Goal: Task Accomplishment & Management: Complete application form

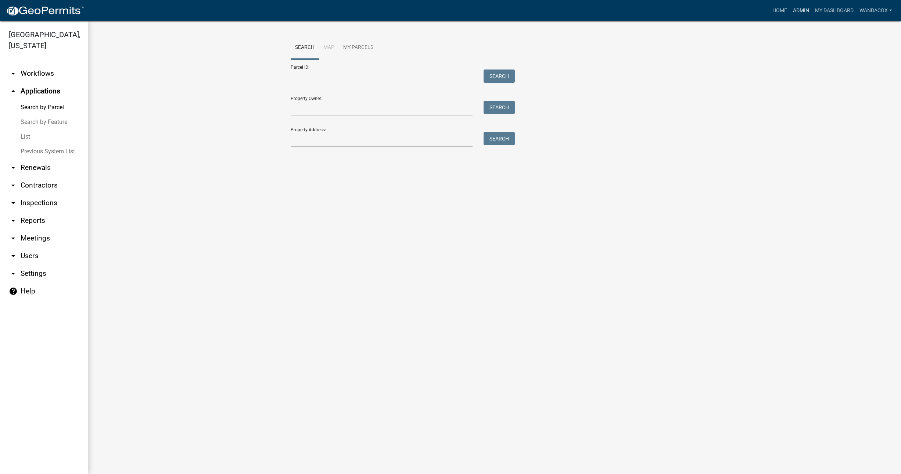
click at [795, 11] on link "Admin" at bounding box center [801, 11] width 22 height 14
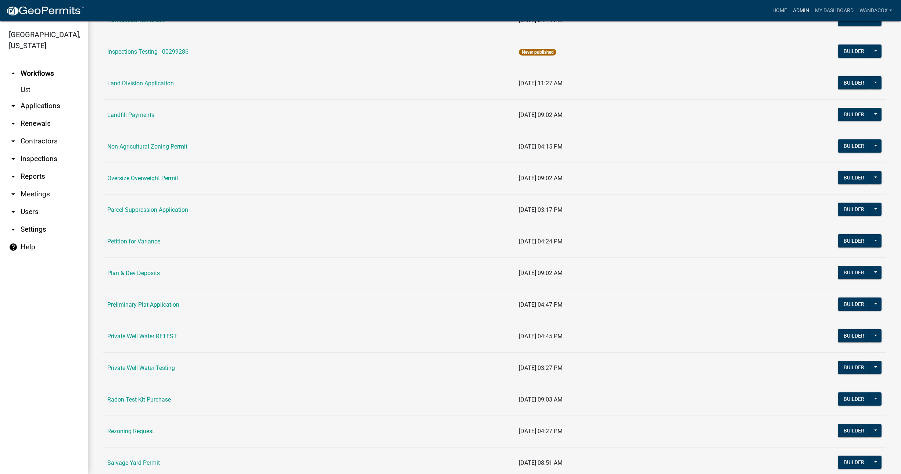
scroll to position [597, 0]
click at [145, 244] on link "Petition for Variance" at bounding box center [133, 240] width 53 height 7
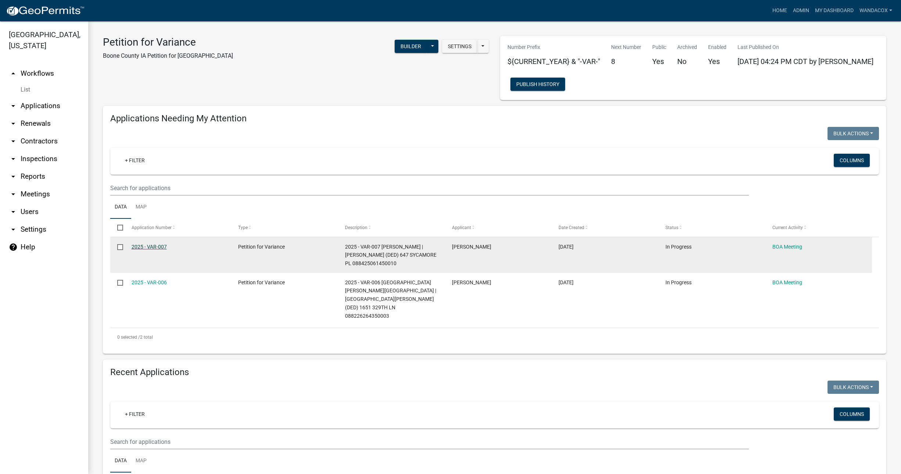
click at [146, 245] on link "2025 - VAR-007" at bounding box center [149, 247] width 35 height 6
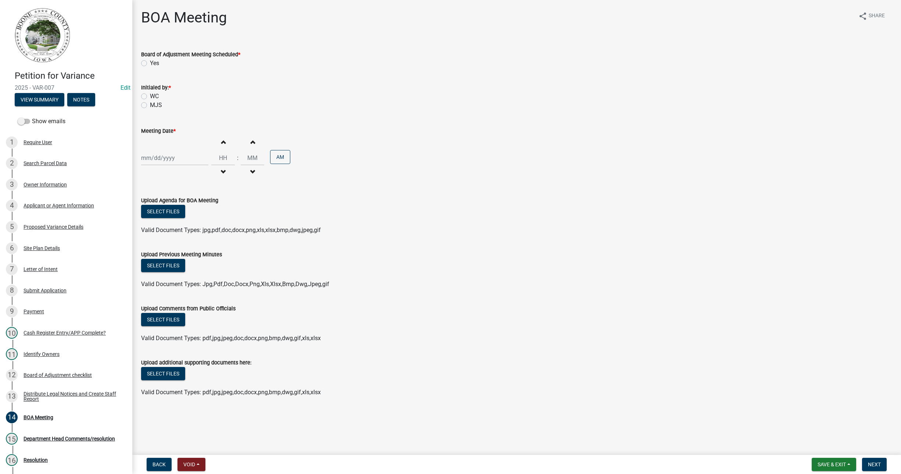
click at [150, 62] on label "Yes" at bounding box center [154, 63] width 9 height 9
click at [150, 62] on input "Yes" at bounding box center [152, 61] width 5 height 5
radio input "true"
click at [150, 94] on label "WC" at bounding box center [154, 96] width 9 height 9
click at [150, 94] on input "WC" at bounding box center [152, 94] width 5 height 5
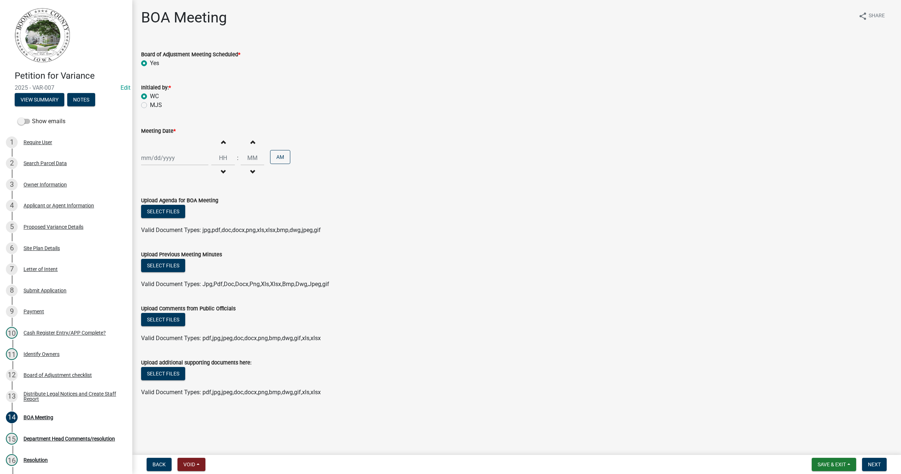
radio input "true"
select select "9"
select select "2025"
click at [152, 156] on div "[PERSON_NAME] Feb Mar Apr [PERSON_NAME][DATE] Oct Nov [DATE] 1526 1527 1528 152…" at bounding box center [174, 157] width 67 height 15
click at [185, 230] on div "25" at bounding box center [184, 232] width 12 height 12
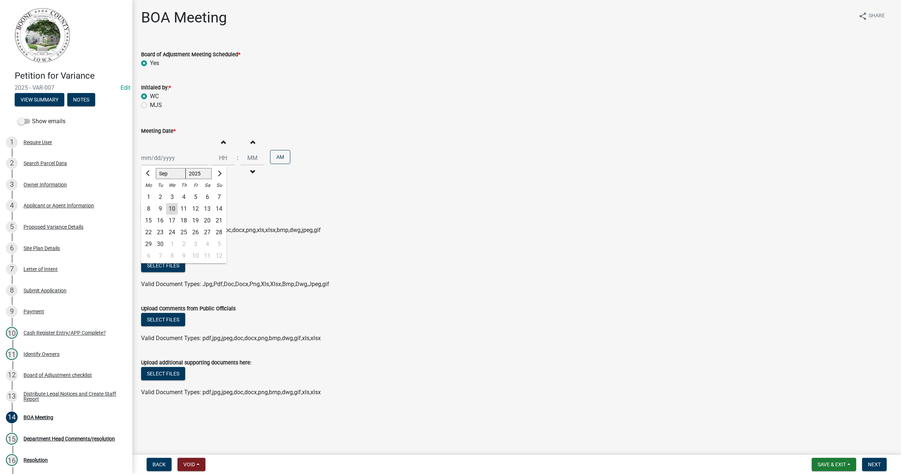
type input "[DATE]"
click at [221, 145] on span "button" at bounding box center [223, 142] width 4 height 6
type input "01"
type input "00"
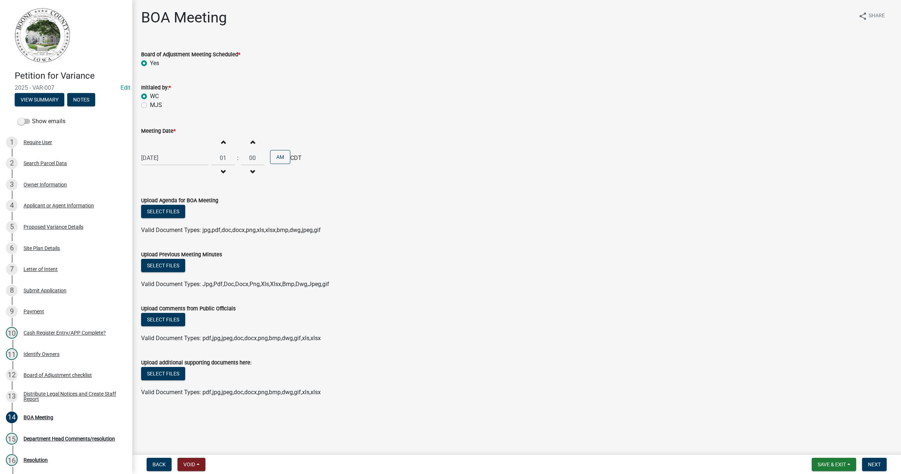
click at [221, 145] on span "button" at bounding box center [223, 142] width 4 height 6
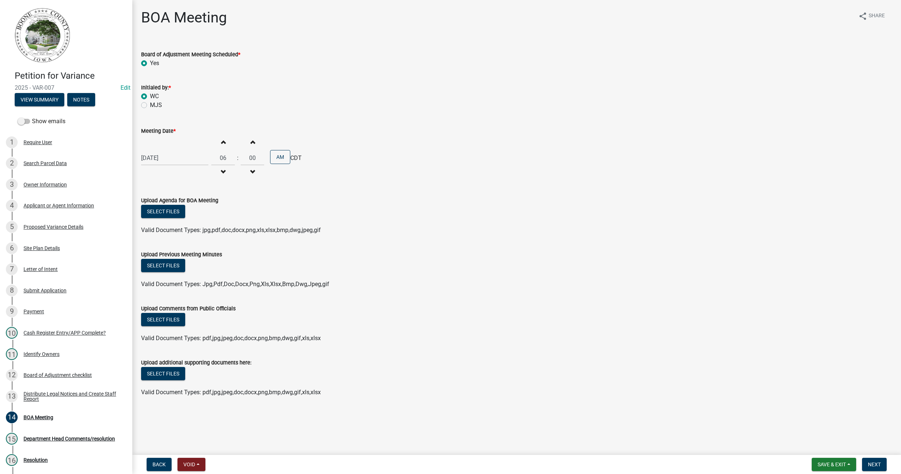
click at [221, 170] on span "button" at bounding box center [223, 172] width 4 height 6
type input "05"
click at [251, 140] on span "button" at bounding box center [253, 142] width 4 height 6
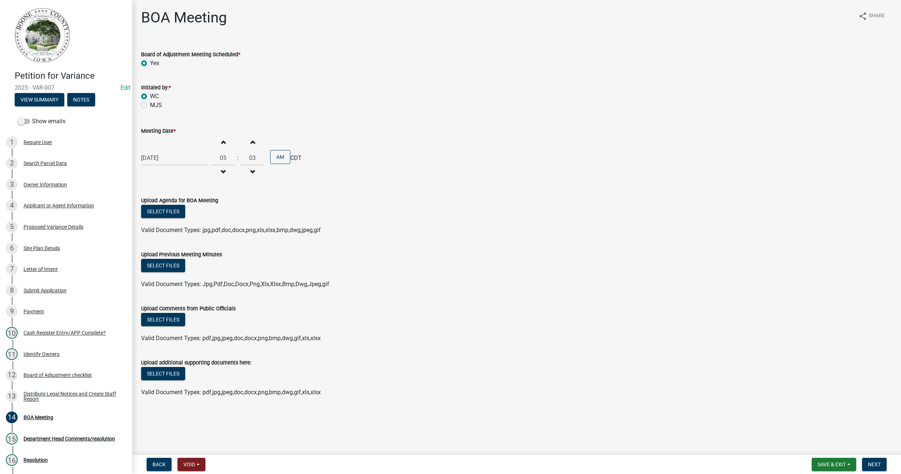
click at [251, 140] on span "button" at bounding box center [253, 142] width 4 height 6
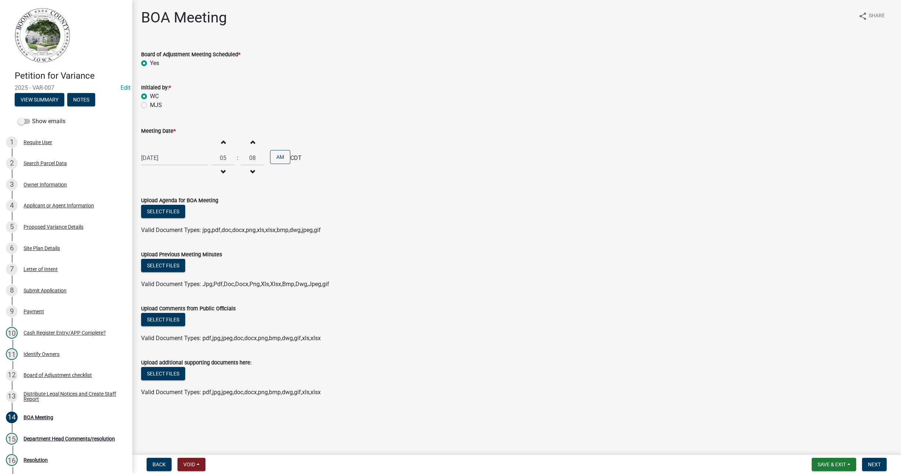
click at [251, 140] on span "button" at bounding box center [253, 142] width 4 height 6
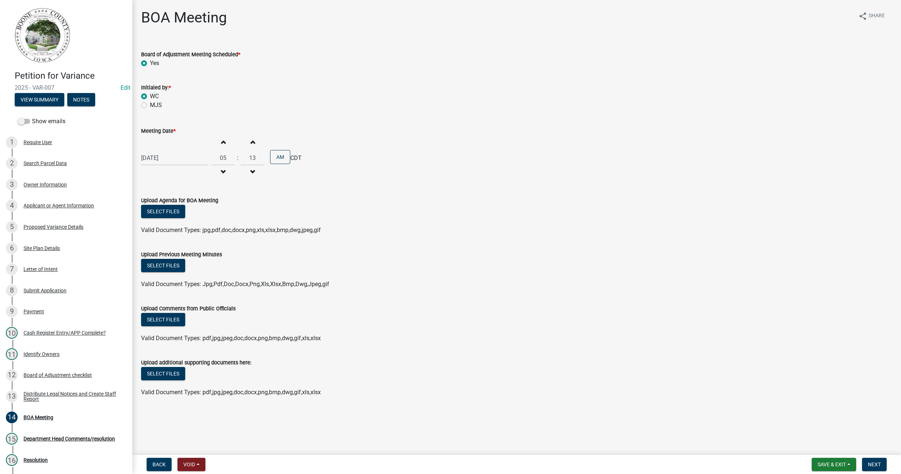
click at [251, 140] on span "button" at bounding box center [253, 142] width 4 height 6
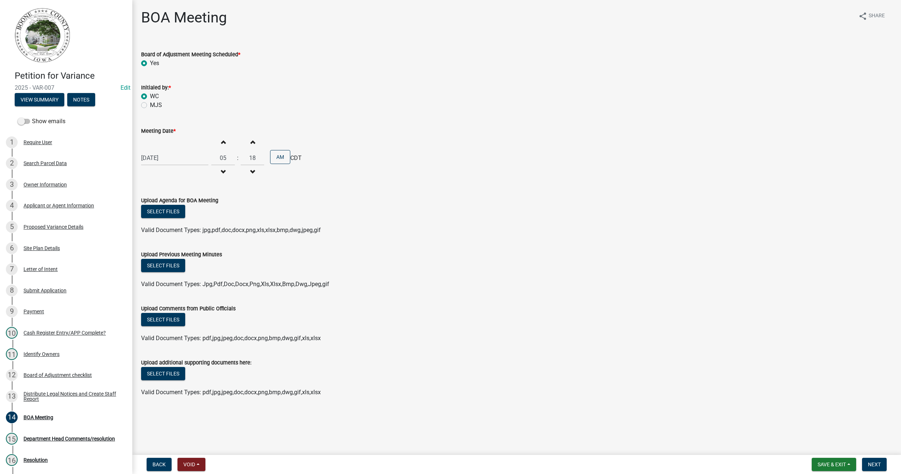
click at [251, 140] on span "button" at bounding box center [253, 142] width 4 height 6
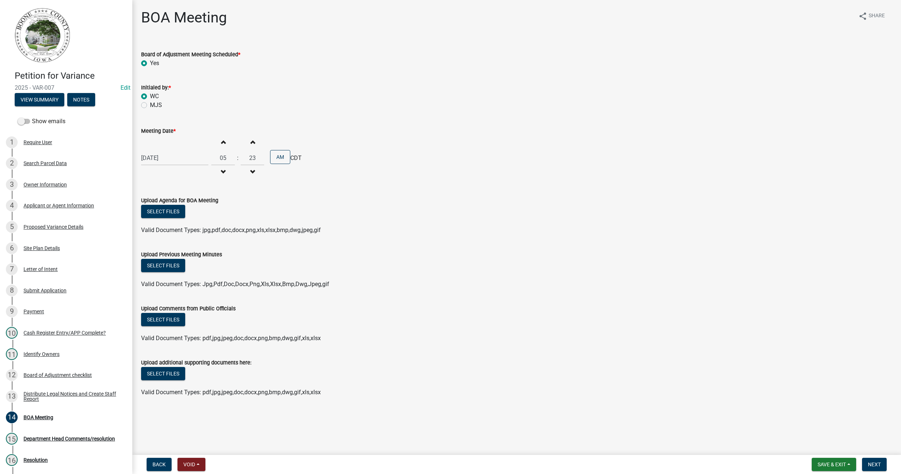
click at [251, 140] on span "button" at bounding box center [253, 142] width 4 height 6
click at [251, 141] on span "button" at bounding box center [253, 142] width 4 height 6
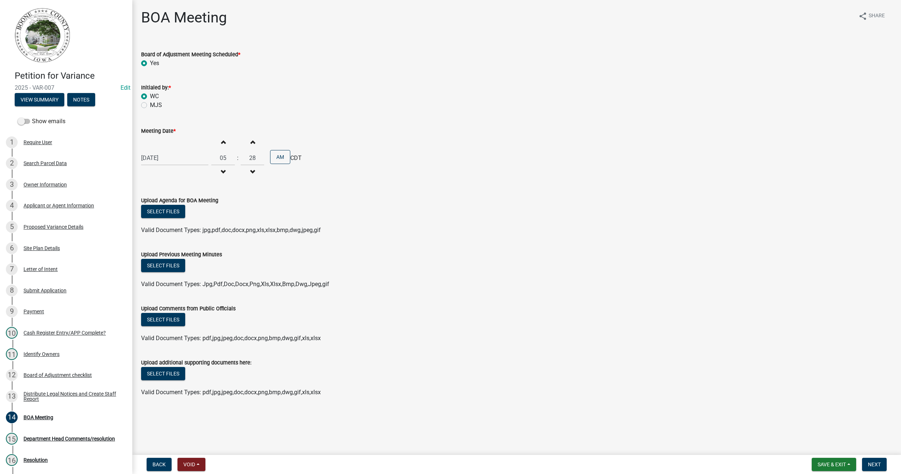
click at [251, 141] on span "button" at bounding box center [253, 142] width 4 height 6
type input "30"
click at [255, 200] on div "Upload Agenda for BOA Meeting" at bounding box center [516, 200] width 751 height 9
click at [159, 211] on button "Select files" at bounding box center [163, 211] width 44 height 13
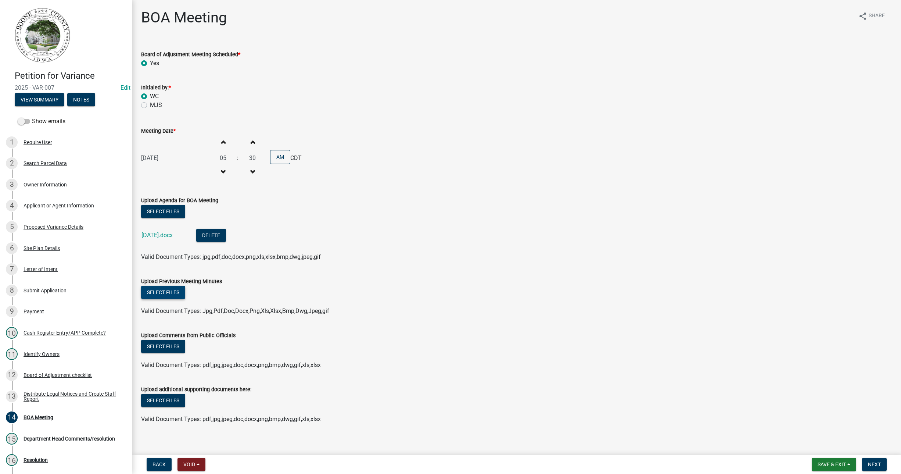
click at [164, 292] on button "Select files" at bounding box center [163, 291] width 44 height 13
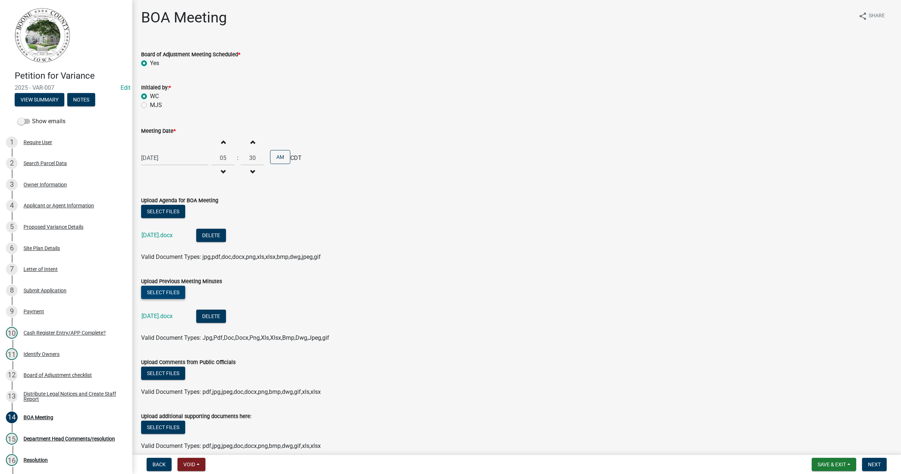
scroll to position [34, 0]
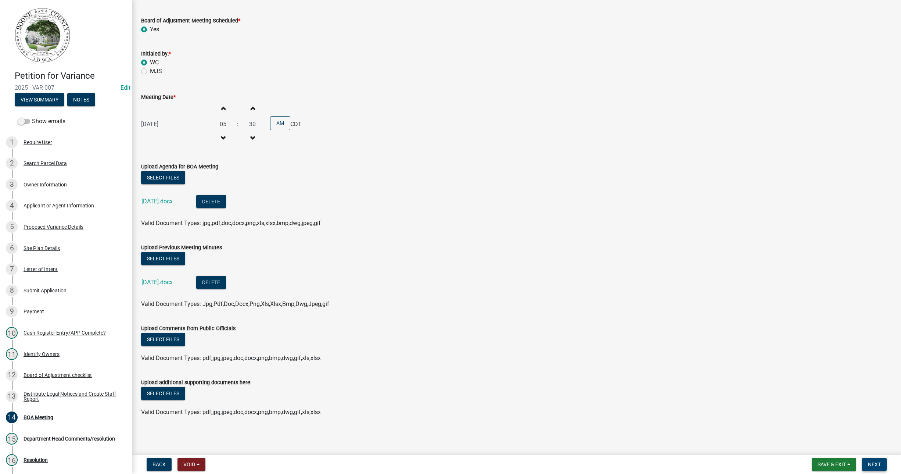
click at [876, 464] on span "Next" at bounding box center [874, 464] width 13 height 6
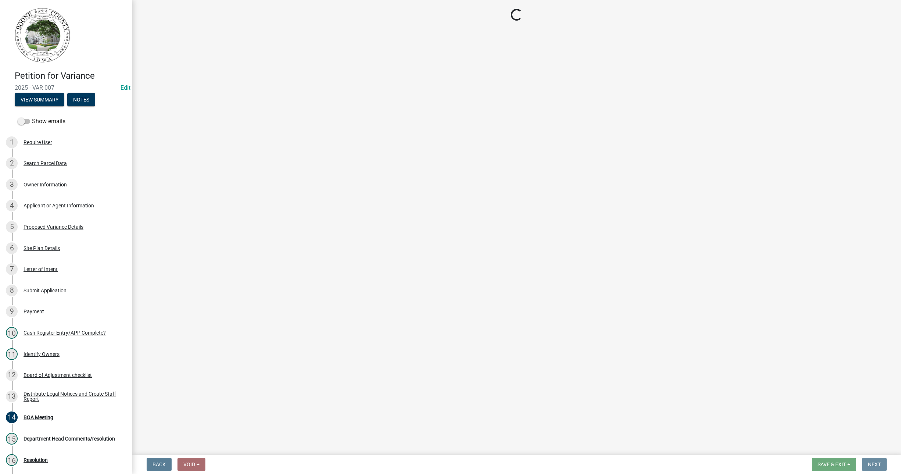
scroll to position [0, 0]
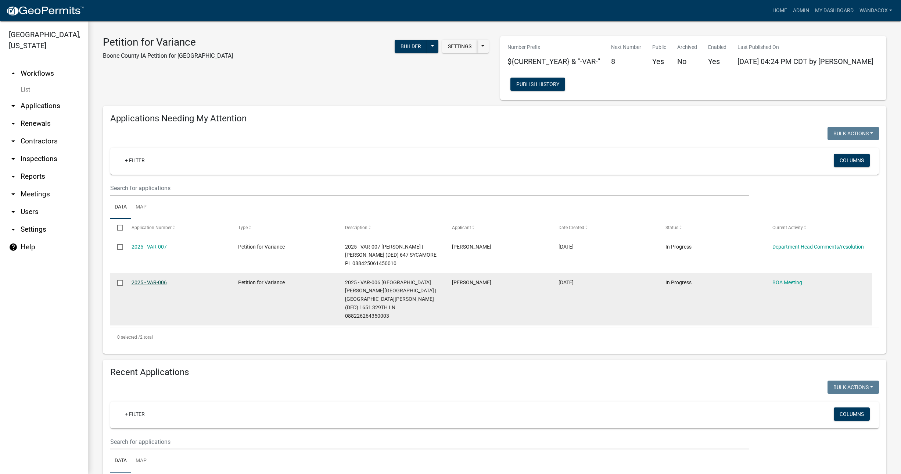
click at [140, 282] on link "2025 - VAR-006" at bounding box center [149, 282] width 35 height 6
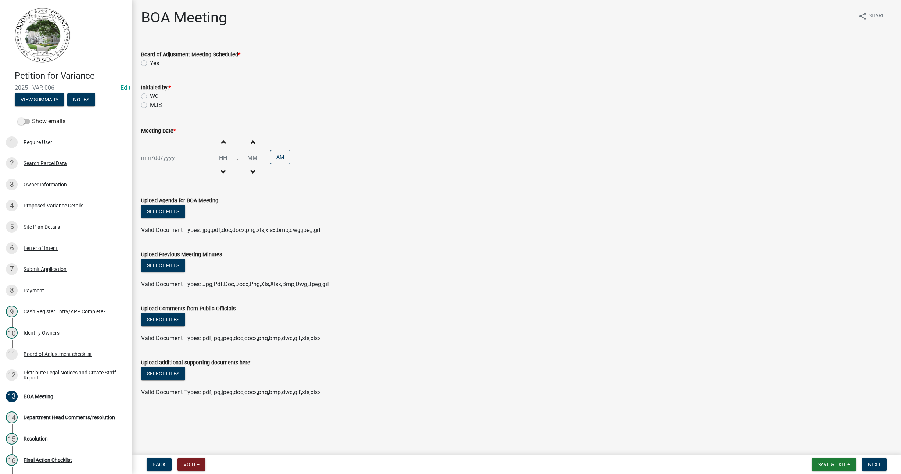
click at [150, 62] on label "Yes" at bounding box center [154, 63] width 9 height 9
click at [150, 62] on input "Yes" at bounding box center [152, 61] width 5 height 5
radio input "true"
click at [143, 92] on div "WC" at bounding box center [516, 96] width 751 height 9
click at [150, 95] on label "WC" at bounding box center [154, 96] width 9 height 9
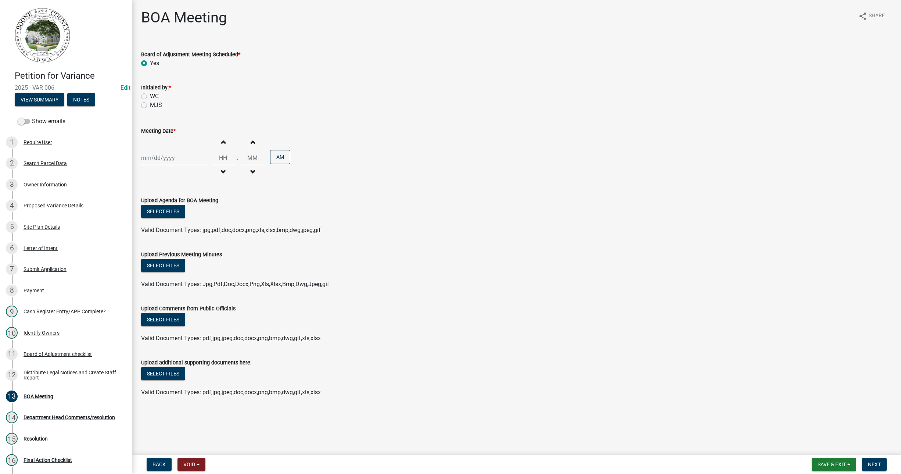
click at [150, 95] on input "WC" at bounding box center [152, 94] width 5 height 5
radio input "true"
select select "9"
select select "2025"
click at [155, 154] on div "[PERSON_NAME] Feb Mar Apr [PERSON_NAME][DATE] Oct Nov [DATE] 1526 1527 1528 152…" at bounding box center [174, 157] width 67 height 15
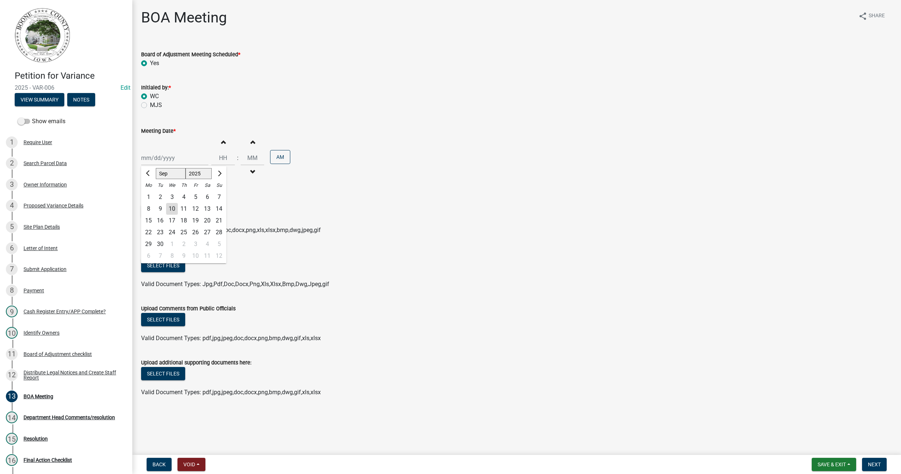
click at [184, 229] on div "25" at bounding box center [184, 232] width 12 height 12
type input "[DATE]"
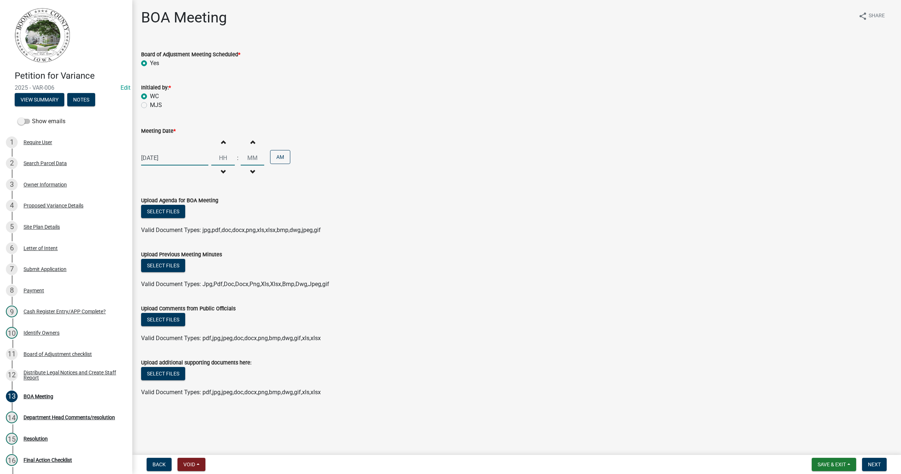
click at [220, 161] on input "Hours" at bounding box center [223, 157] width 24 height 15
click at [221, 141] on span "button" at bounding box center [223, 142] width 4 height 6
type input "01"
type input "00"
click at [221, 141] on span "button" at bounding box center [223, 142] width 4 height 6
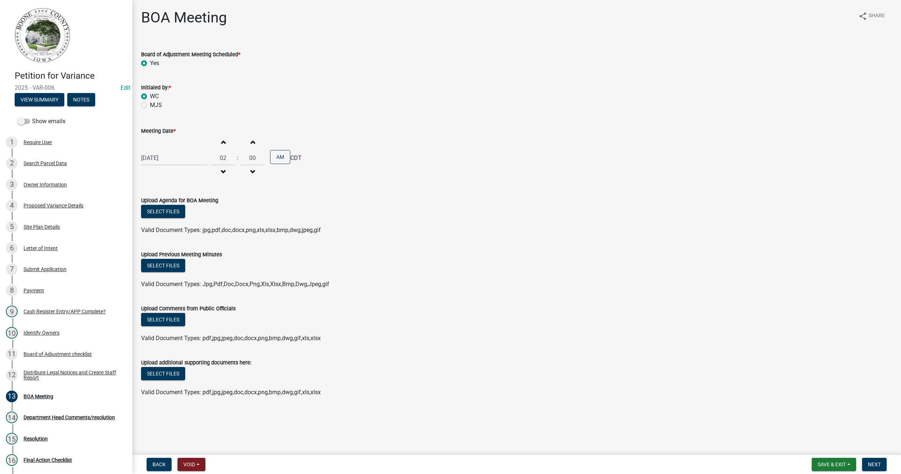
click at [221, 141] on span "button" at bounding box center [223, 142] width 4 height 6
type input "05"
click at [249, 145] on button "Increment minutes" at bounding box center [252, 141] width 15 height 13
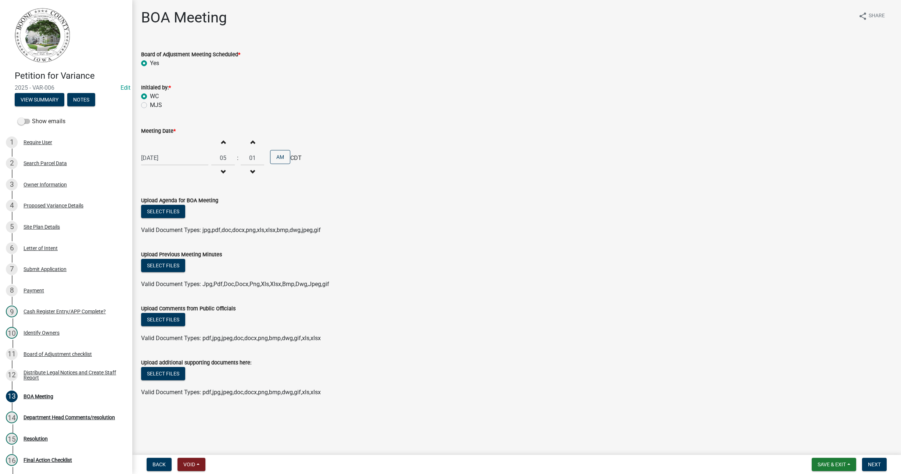
click at [249, 145] on button "Increment minutes" at bounding box center [252, 141] width 15 height 13
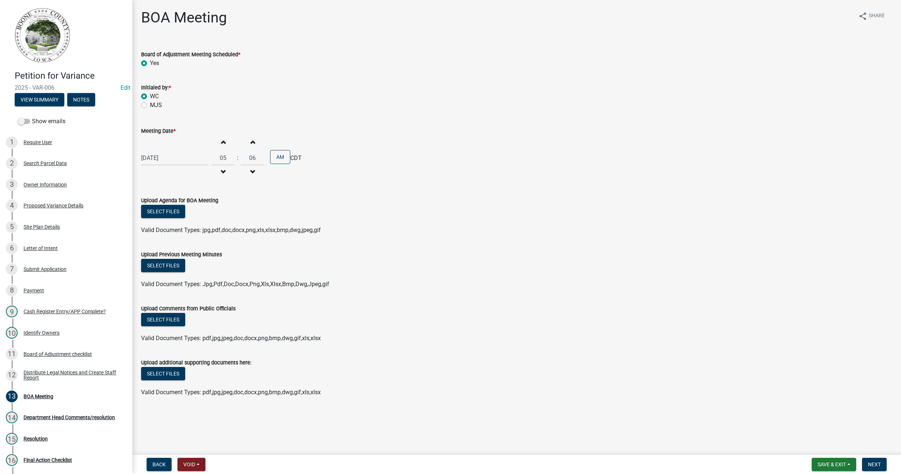
click at [249, 145] on button "Increment minutes" at bounding box center [252, 141] width 15 height 13
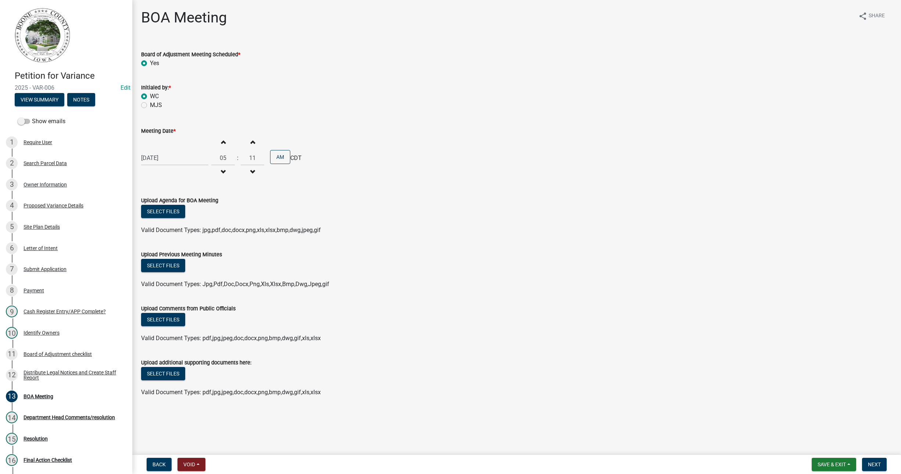
click at [249, 145] on button "Increment minutes" at bounding box center [252, 141] width 15 height 13
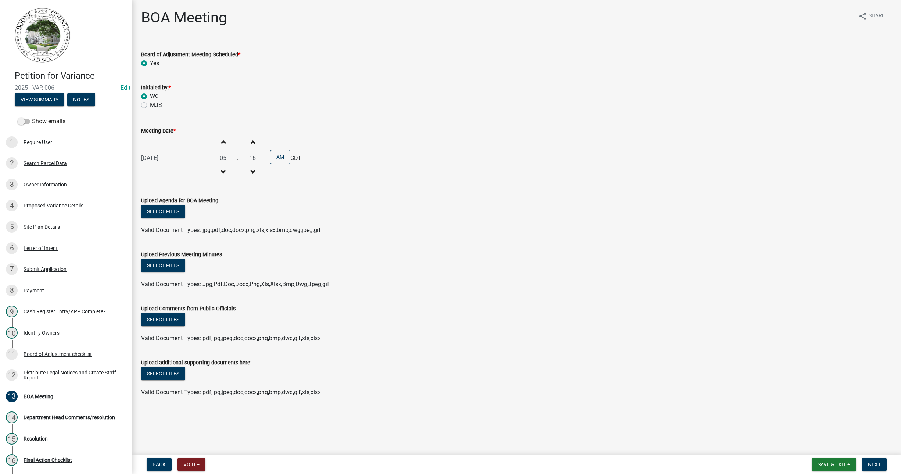
click at [249, 145] on button "Increment minutes" at bounding box center [252, 141] width 15 height 13
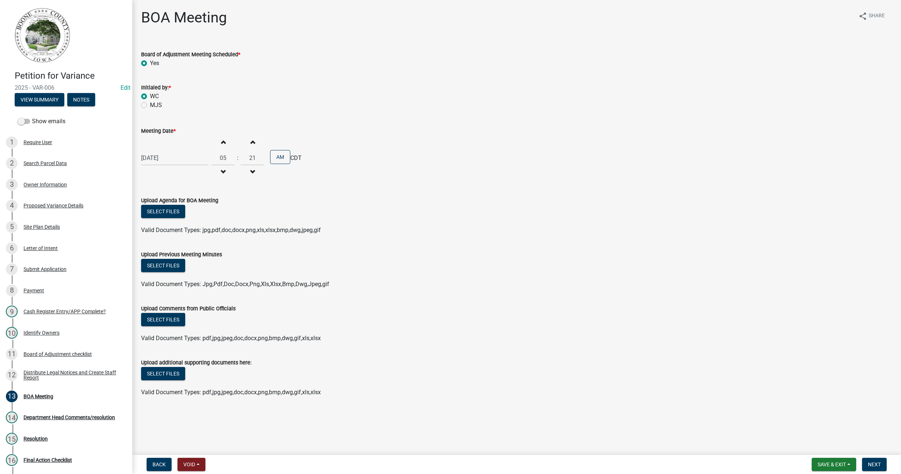
click at [249, 145] on button "Increment minutes" at bounding box center [252, 141] width 15 height 13
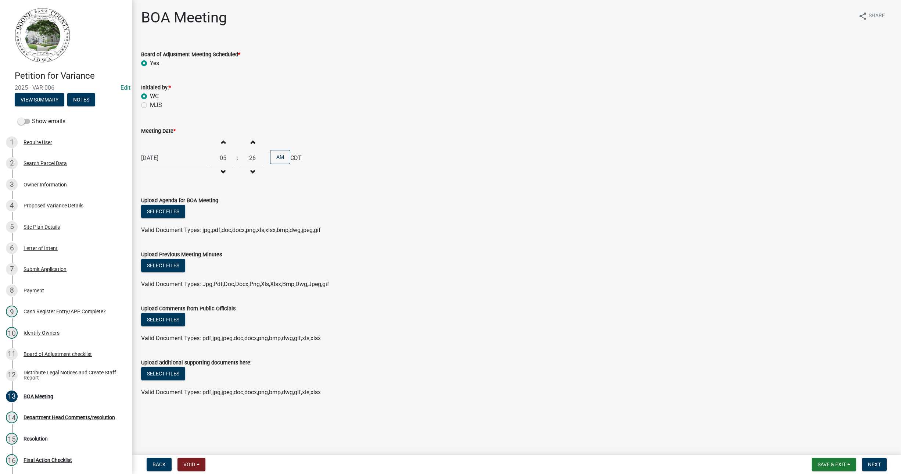
click at [249, 145] on button "Increment minutes" at bounding box center [252, 141] width 15 height 13
type input "30"
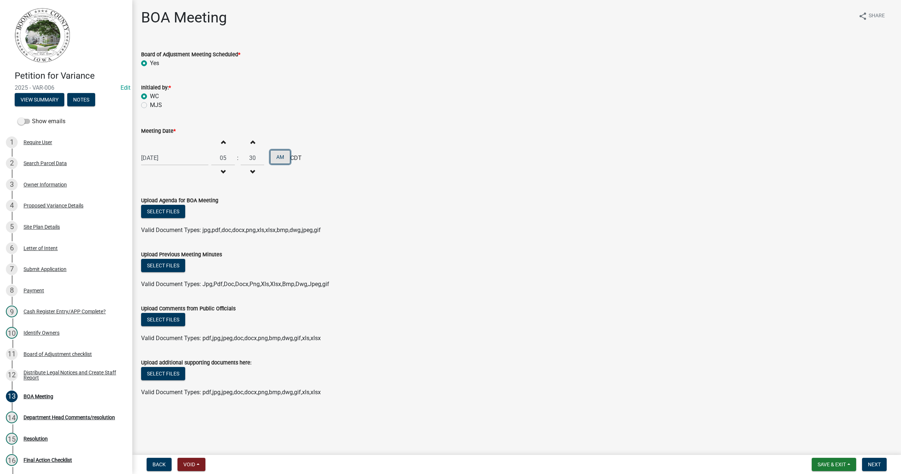
click at [270, 156] on button "AM" at bounding box center [280, 157] width 20 height 14
click at [175, 209] on button "Select files" at bounding box center [163, 211] width 44 height 13
click at [162, 266] on button "Select files" at bounding box center [163, 265] width 44 height 13
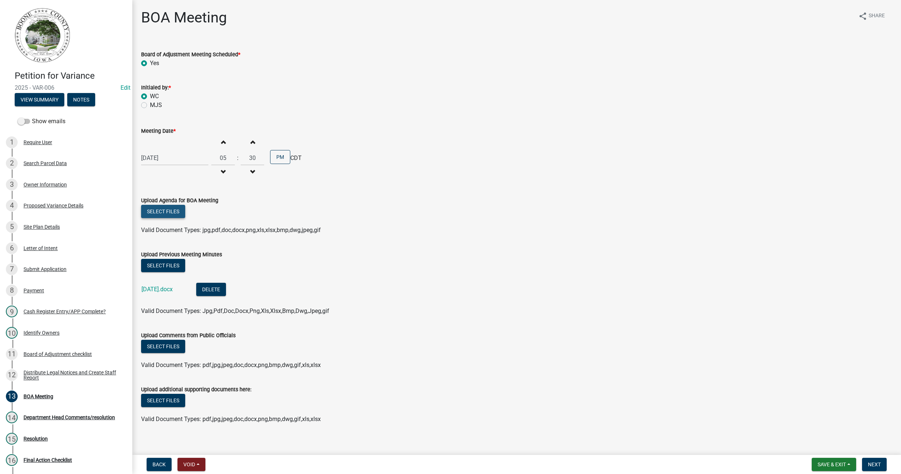
click at [171, 212] on button "Select files" at bounding box center [163, 211] width 44 height 13
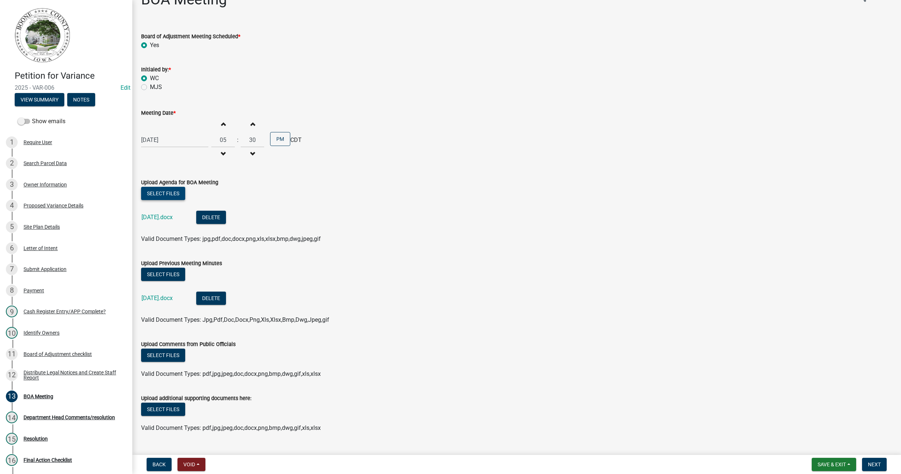
scroll to position [34, 0]
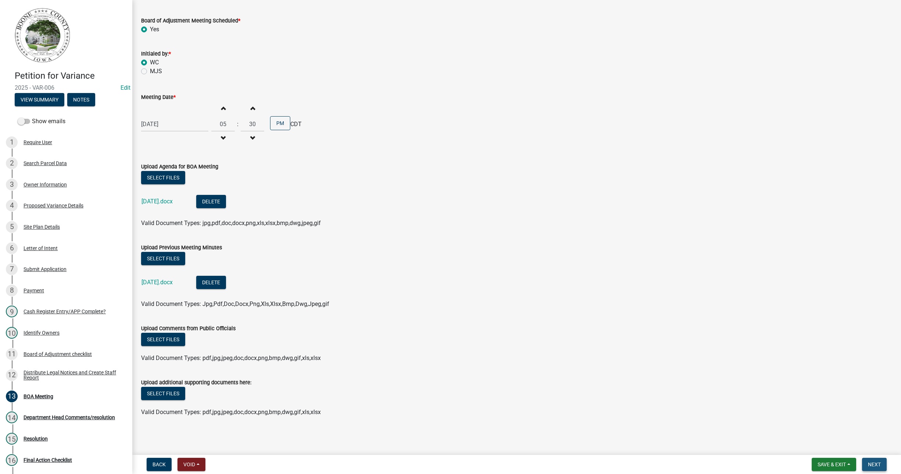
click at [873, 462] on span "Next" at bounding box center [874, 464] width 13 height 6
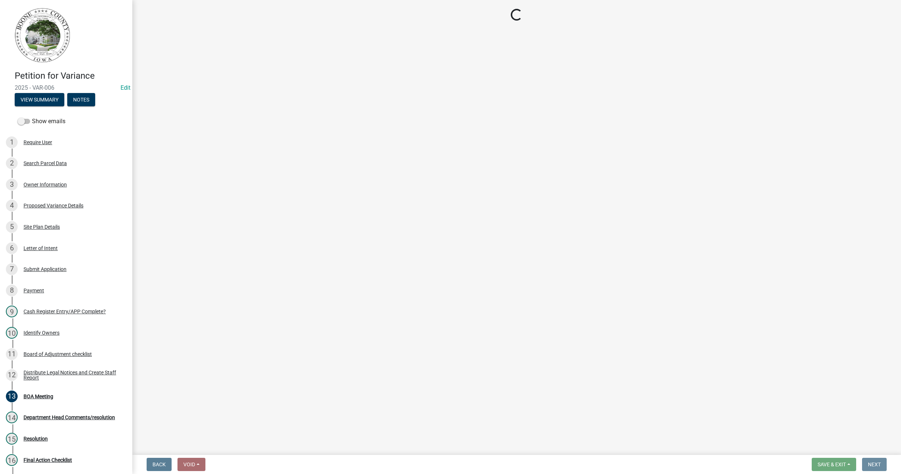
scroll to position [0, 0]
